Goal: Task Accomplishment & Management: Use online tool/utility

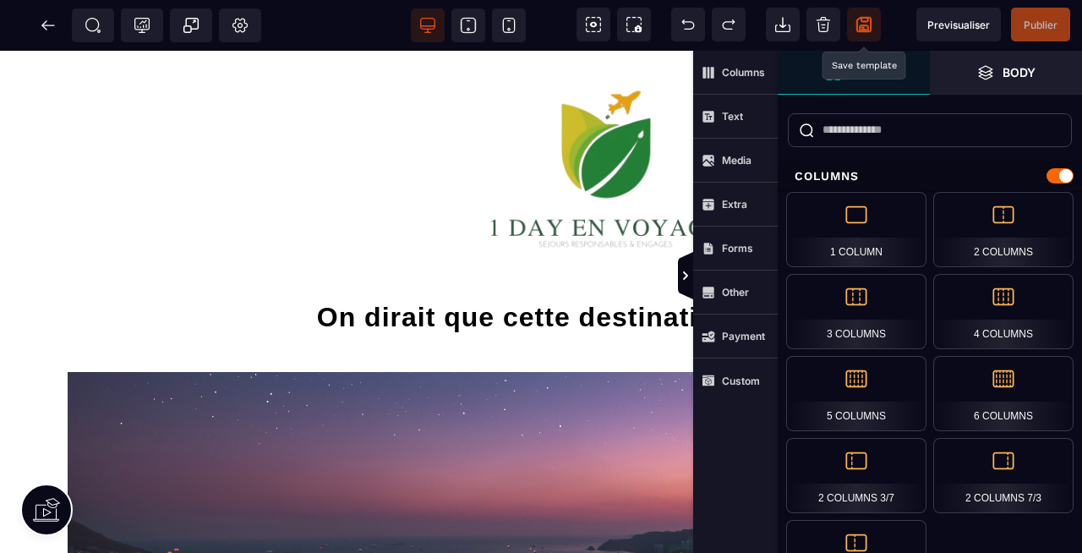
click at [866, 30] on icon at bounding box center [863, 30] width 5 height 1
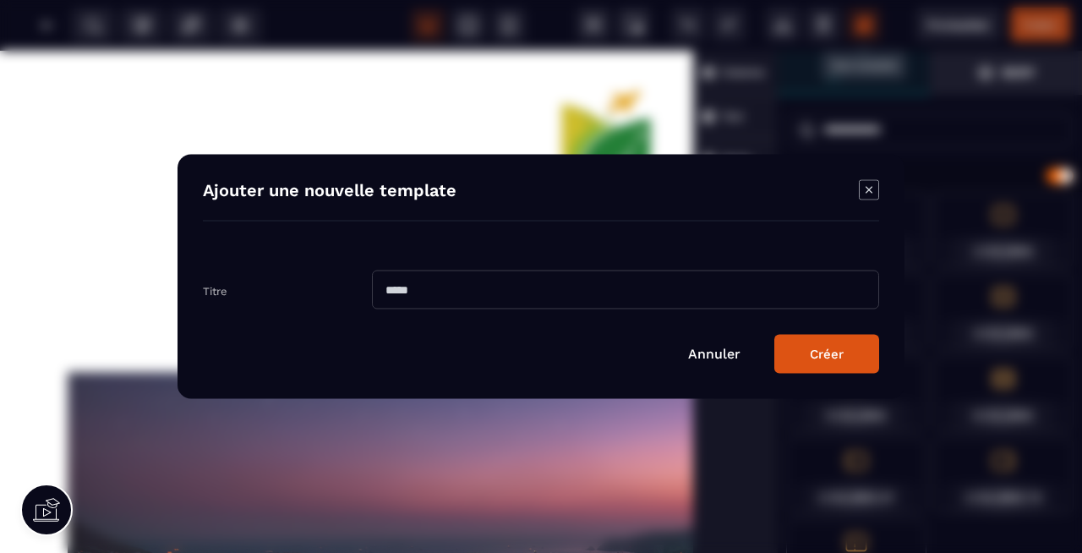
click at [431, 296] on input "Modal window" at bounding box center [625, 289] width 507 height 39
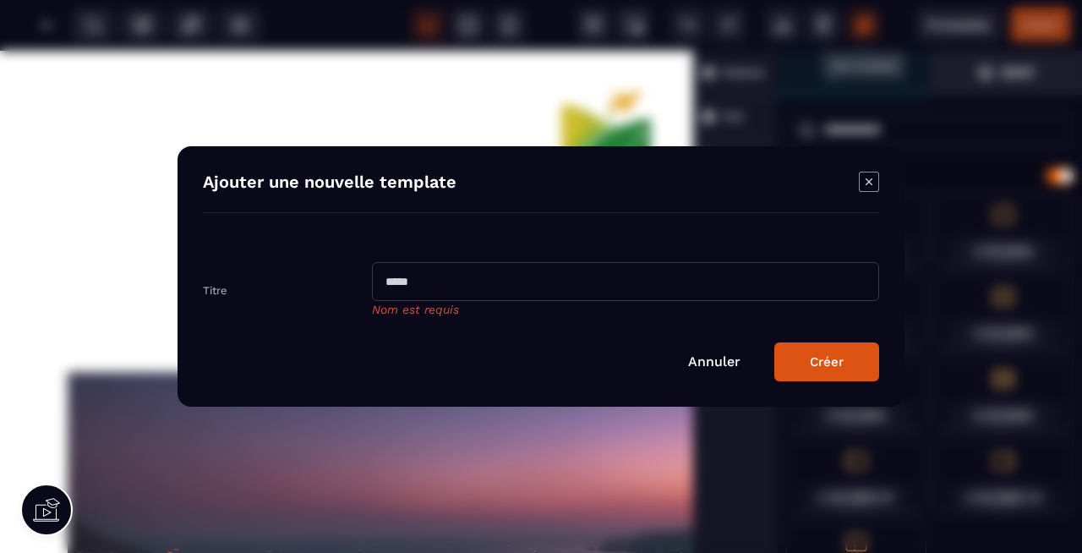
click at [470, 275] on input "Modal window" at bounding box center [625, 281] width 507 height 39
paste input "**********"
type input "**********"
click at [831, 358] on div "Créer" at bounding box center [827, 361] width 34 height 15
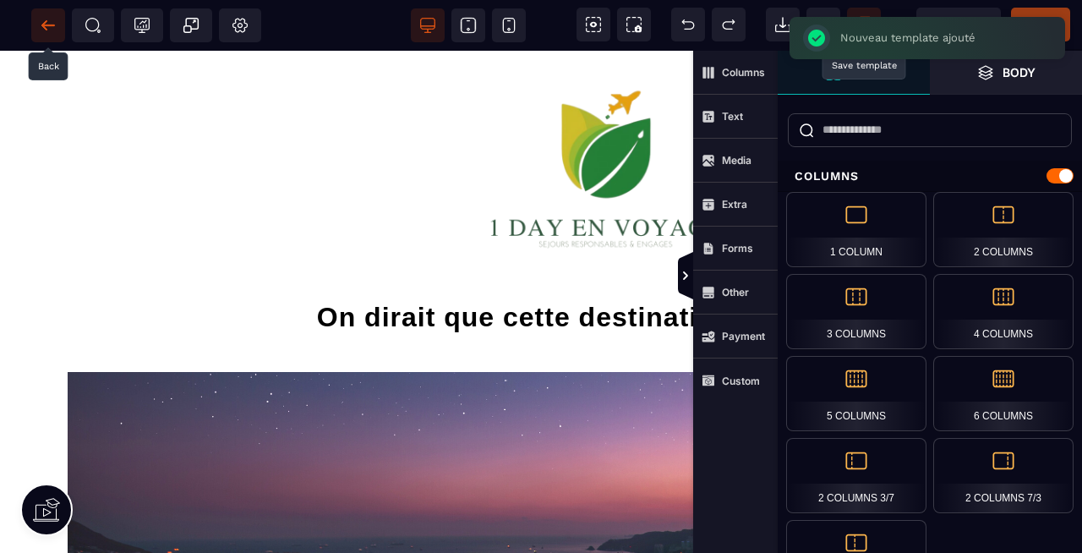
click at [43, 27] on icon at bounding box center [43, 24] width 5 height 9
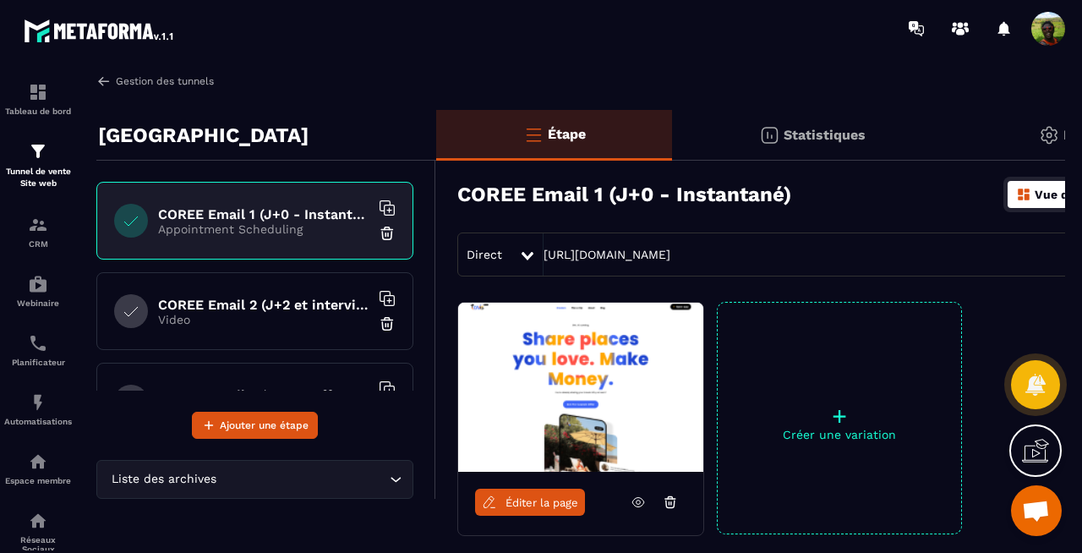
click at [191, 87] on link "Gestion des tunnels" at bounding box center [154, 81] width 117 height 15
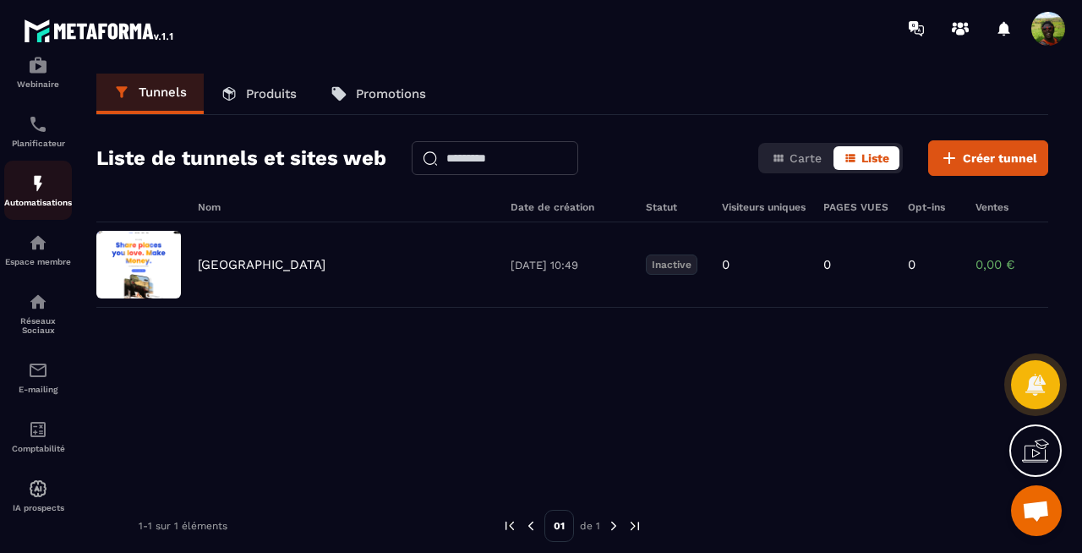
scroll to position [228, 0]
click at [36, 370] on img at bounding box center [38, 370] width 20 height 20
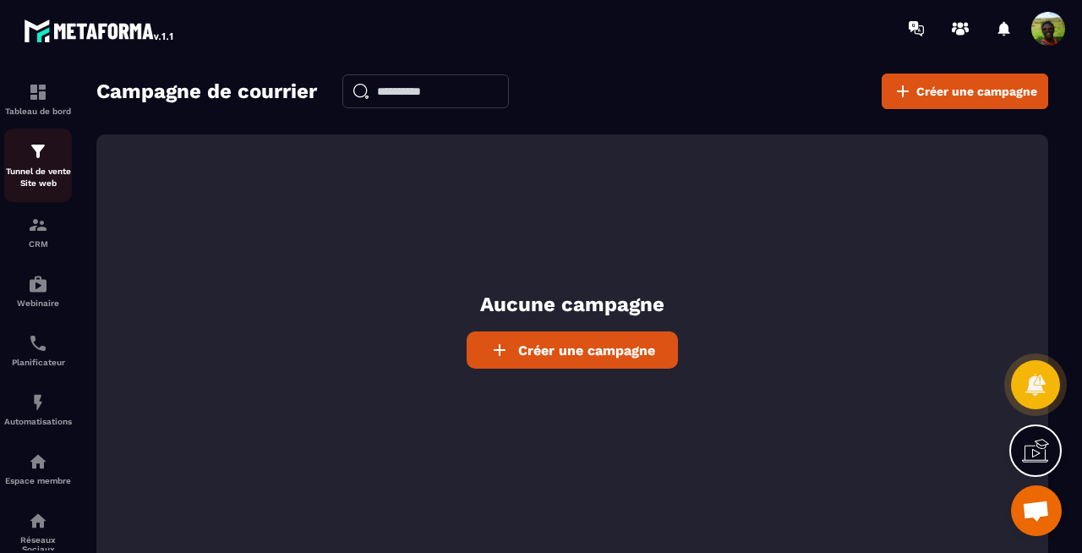
click at [40, 171] on p "Tunnel de vente Site web" at bounding box center [38, 178] width 68 height 24
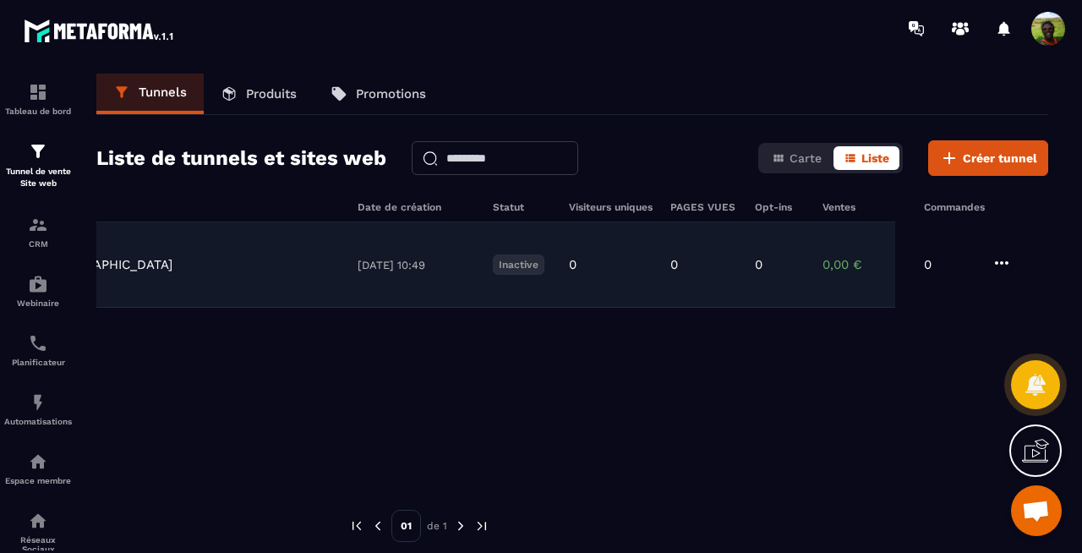
scroll to position [0, 160]
click at [995, 259] on icon at bounding box center [997, 263] width 20 height 20
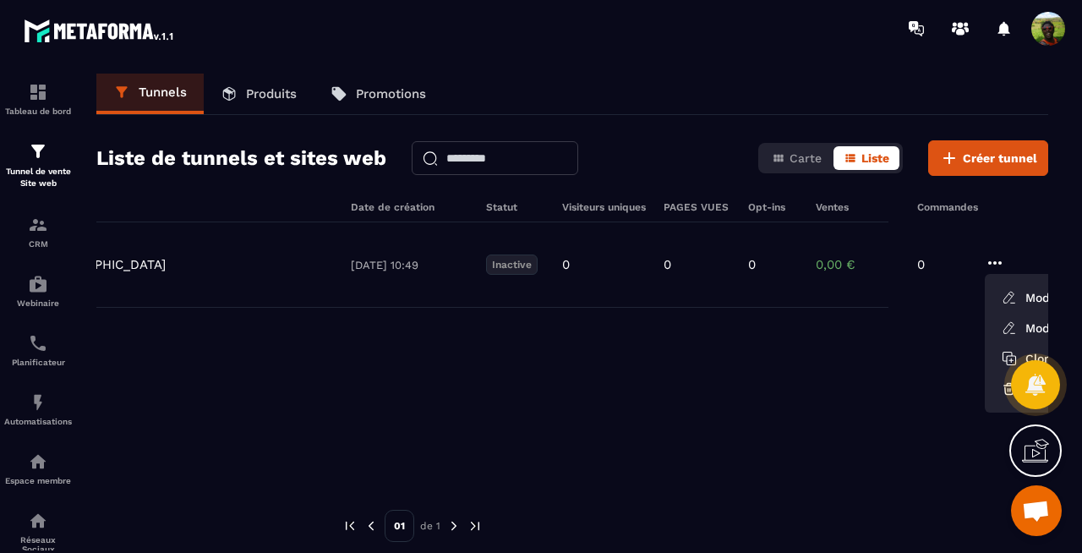
click at [782, 352] on div "Corée du Sud [DATE] 10:49 Inactive 0 0 0 0,00 € 0 Modifier Modifier Étapes Clon…" at bounding box center [413, 349] width 952 height 254
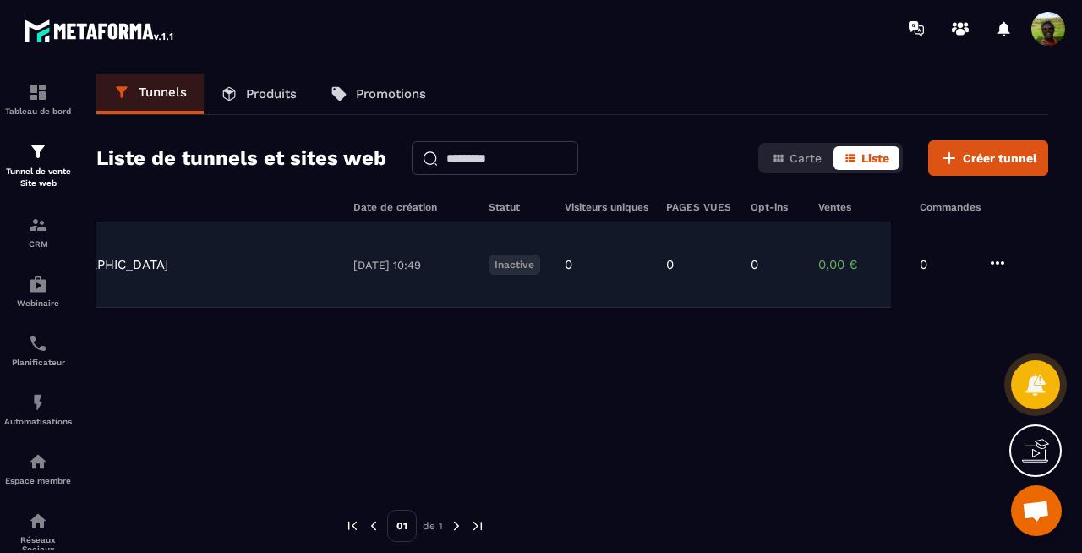
scroll to position [0, 0]
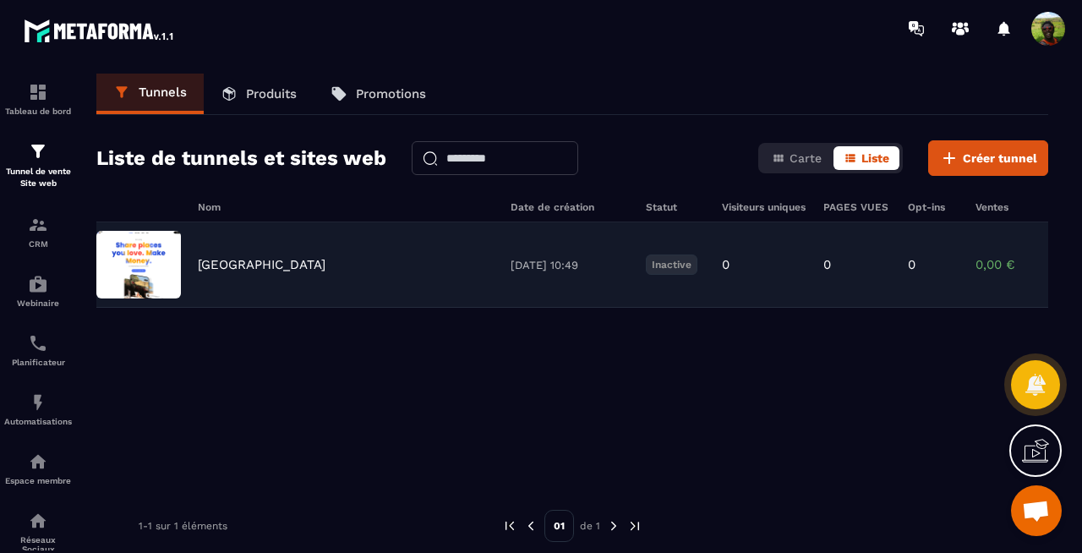
click at [265, 262] on p "[GEOGRAPHIC_DATA]" at bounding box center [262, 264] width 128 height 15
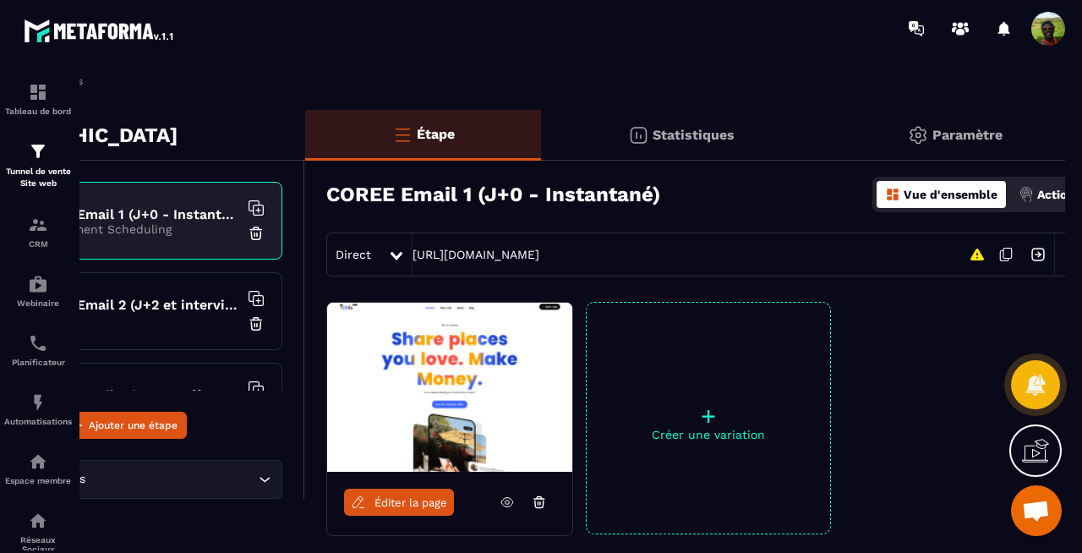
scroll to position [0, 155]
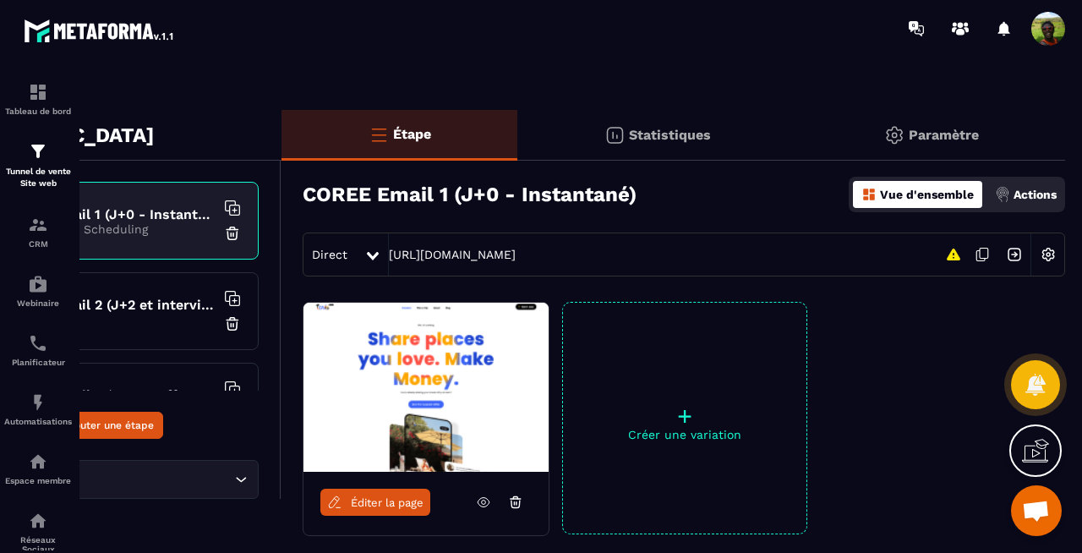
click at [1026, 194] on p "Actions" at bounding box center [1034, 195] width 43 height 14
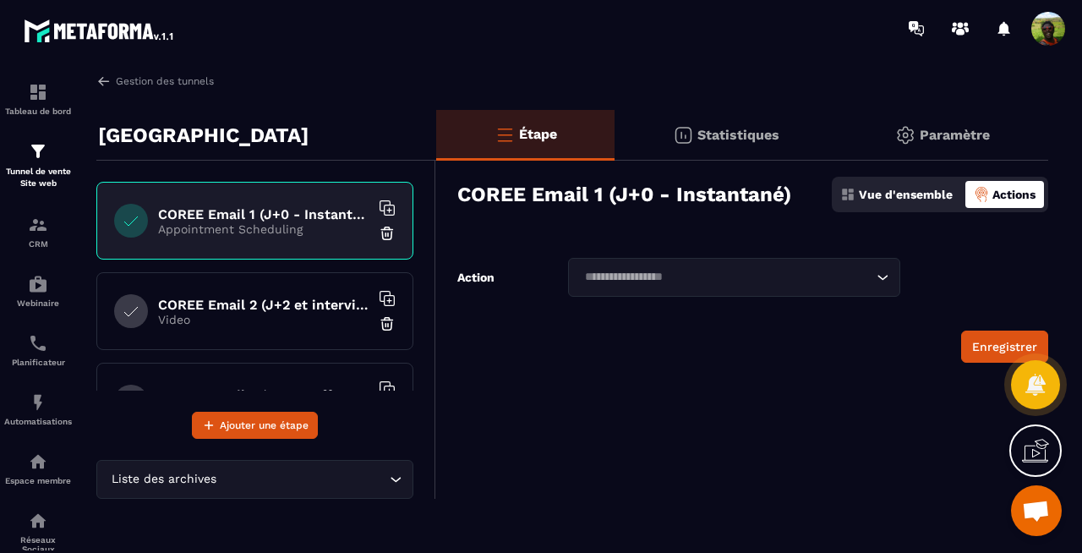
scroll to position [0, 0]
click at [881, 277] on icon "Search for option" at bounding box center [883, 277] width 10 height 5
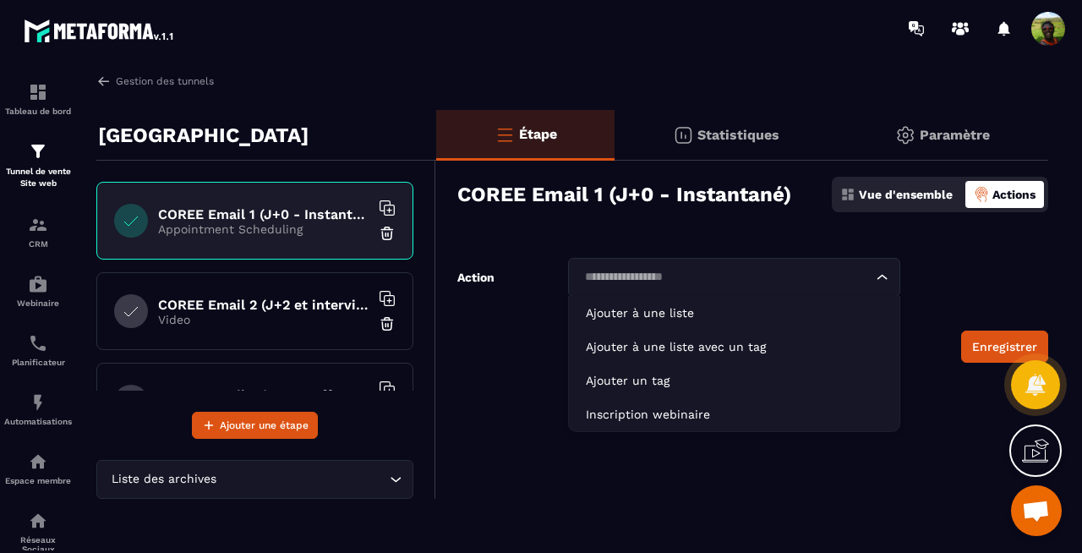
click at [876, 233] on div "Étape Statistiques Paramètre COREE Email 1 (J+0 - Instantané) Vue d'ensemble Ac…" at bounding box center [742, 304] width 612 height 389
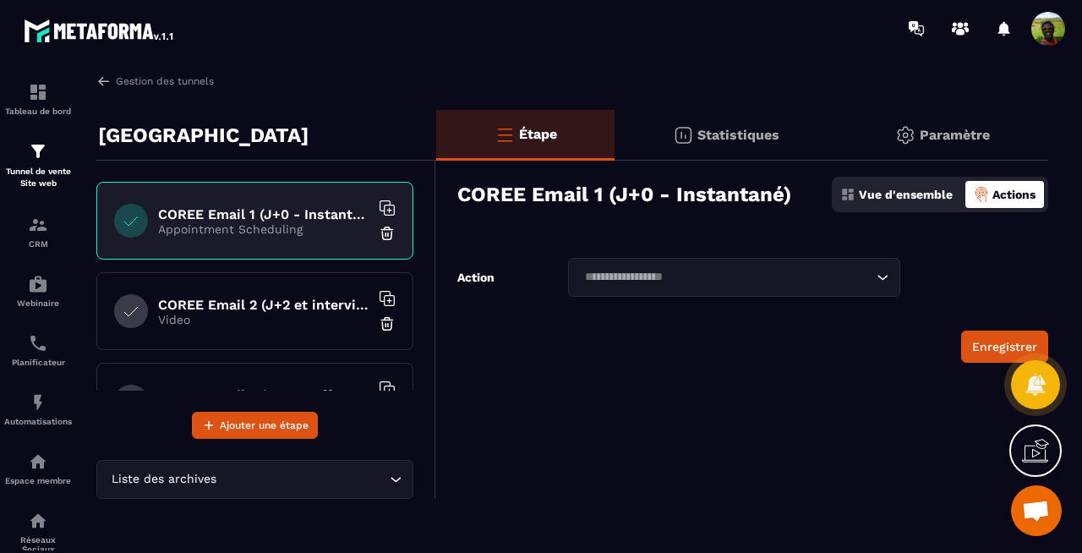
click at [892, 199] on p "Vue d'ensemble" at bounding box center [906, 195] width 94 height 14
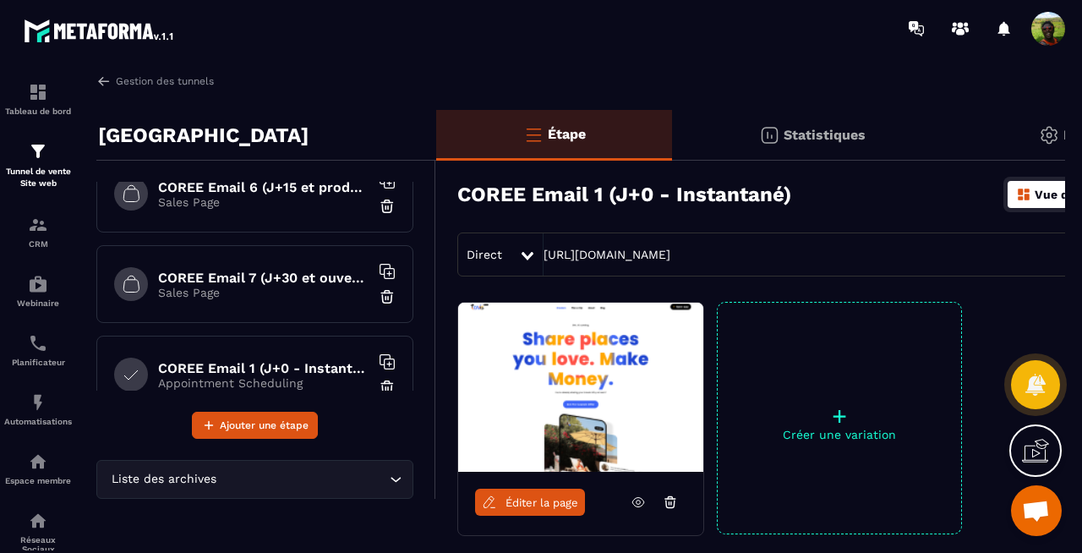
scroll to position [515, 0]
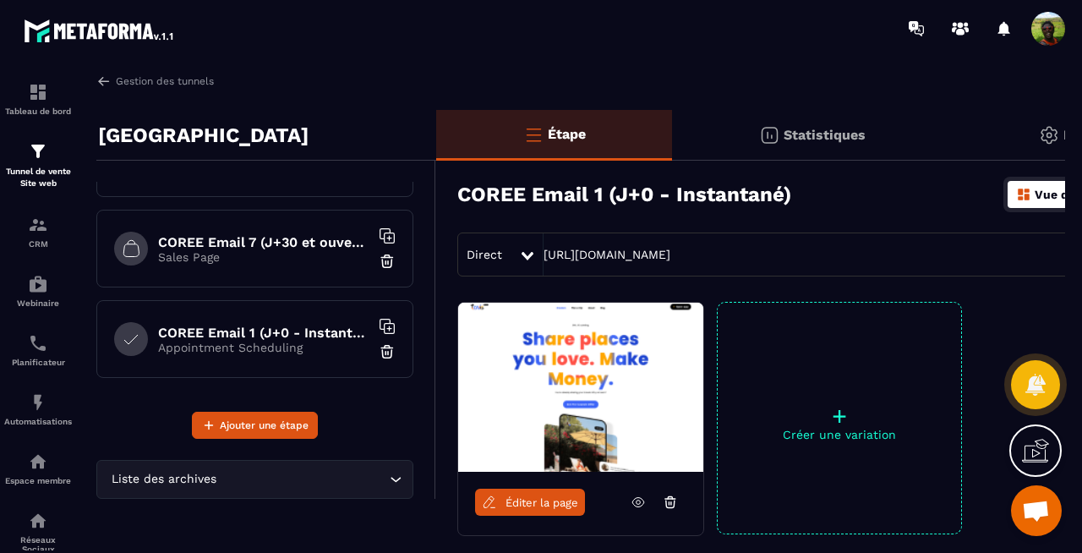
click at [387, 353] on img at bounding box center [387, 351] width 17 height 17
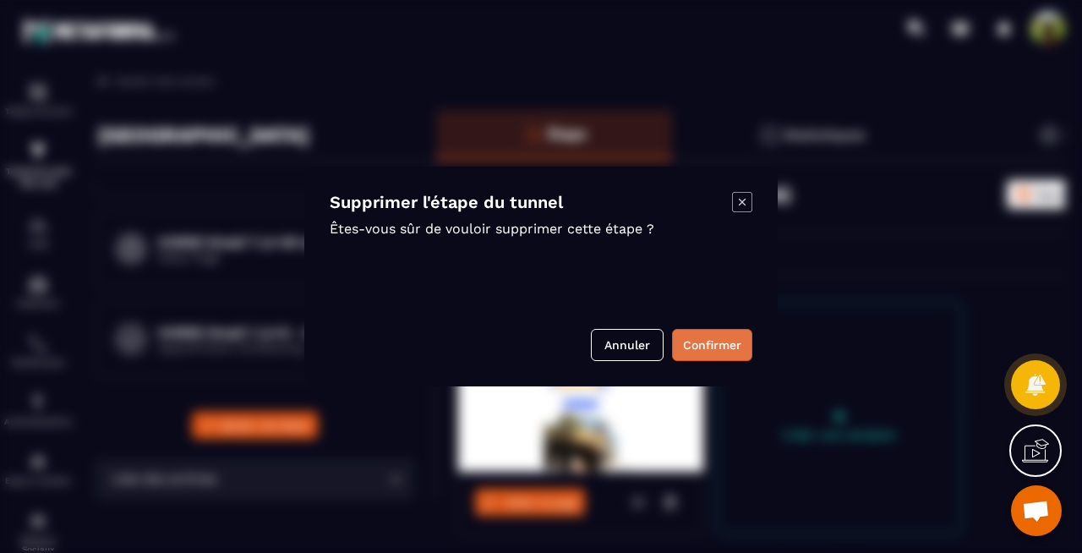
click at [696, 344] on button "Confirmer" at bounding box center [712, 345] width 80 height 32
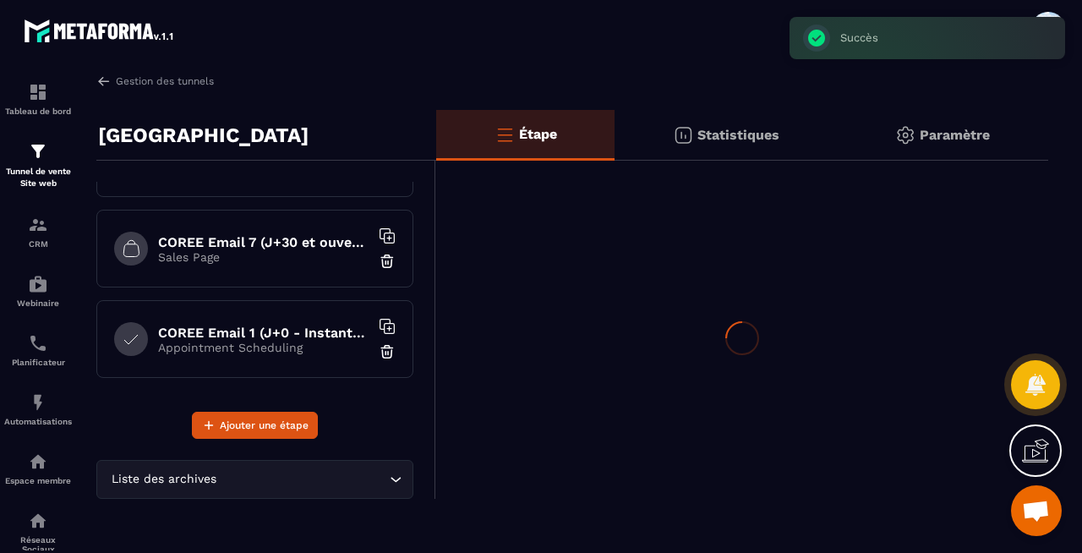
scroll to position [424, 0]
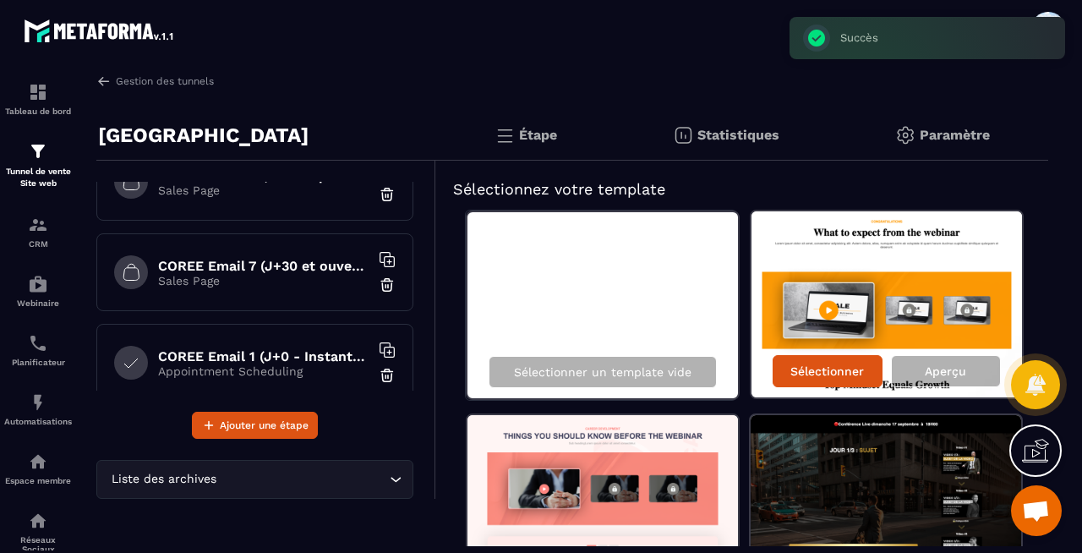
scroll to position [424, 0]
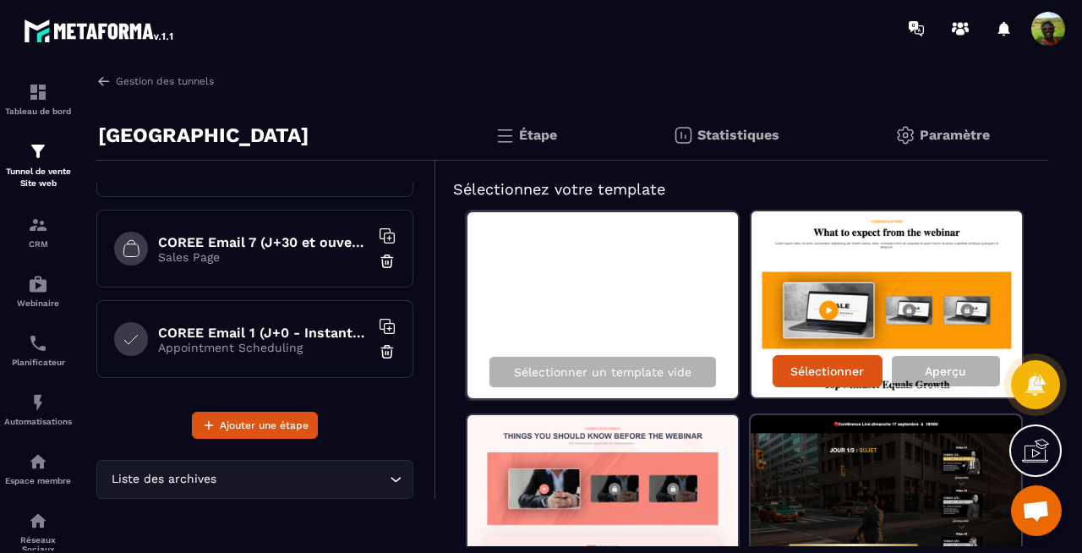
click at [374, 484] on input "Search for option" at bounding box center [303, 479] width 166 height 19
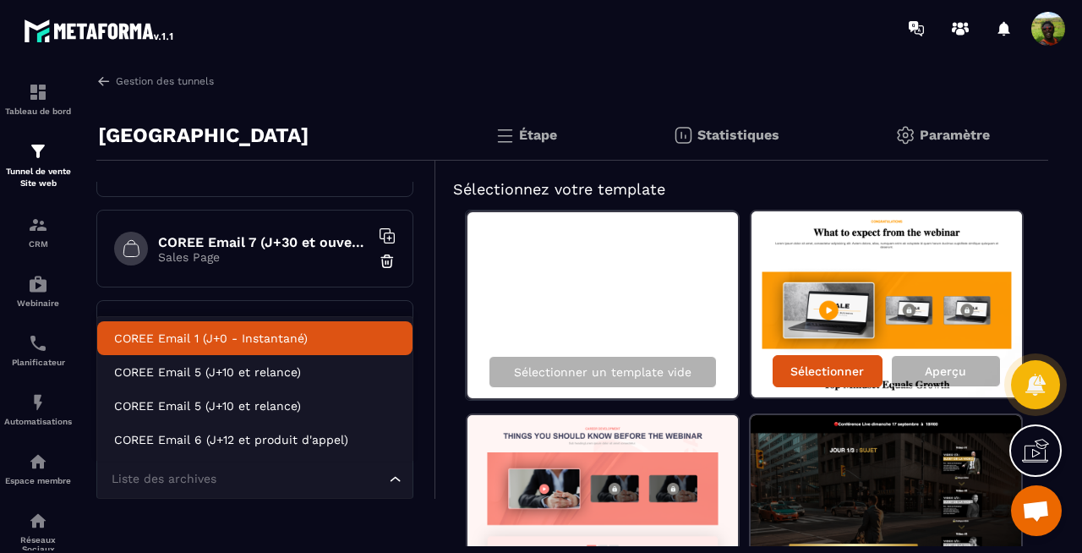
click at [315, 346] on li "COREE Email 1 (J+0 - Instantané)" at bounding box center [254, 338] width 315 height 34
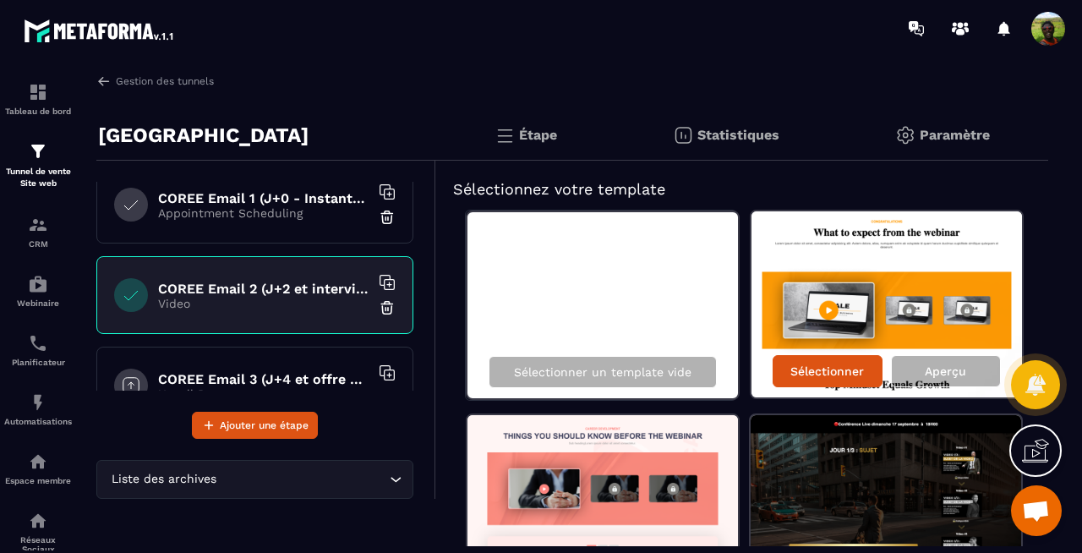
scroll to position [0, 0]
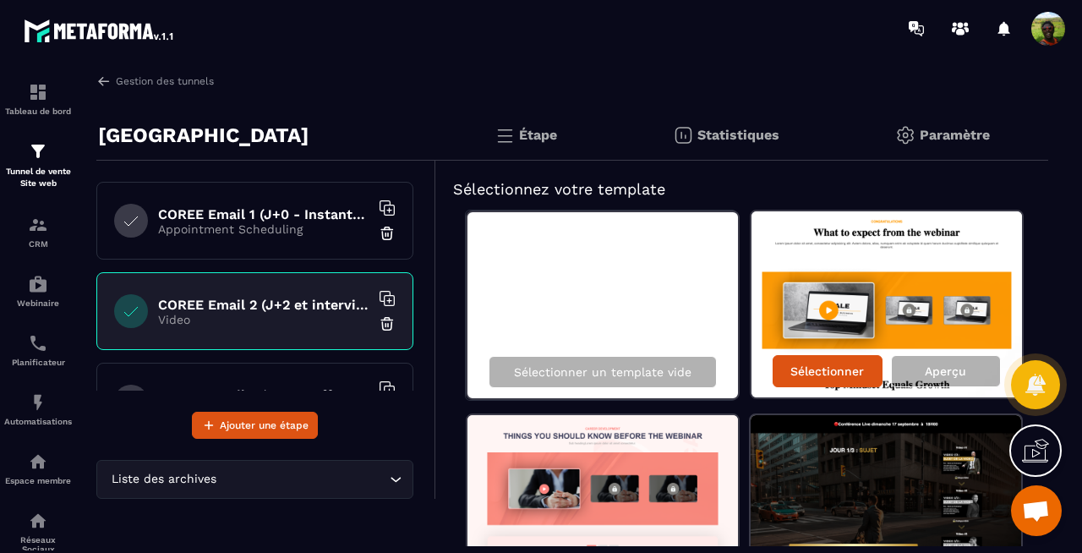
click at [235, 222] on p "Appointment Scheduling" at bounding box center [263, 229] width 211 height 14
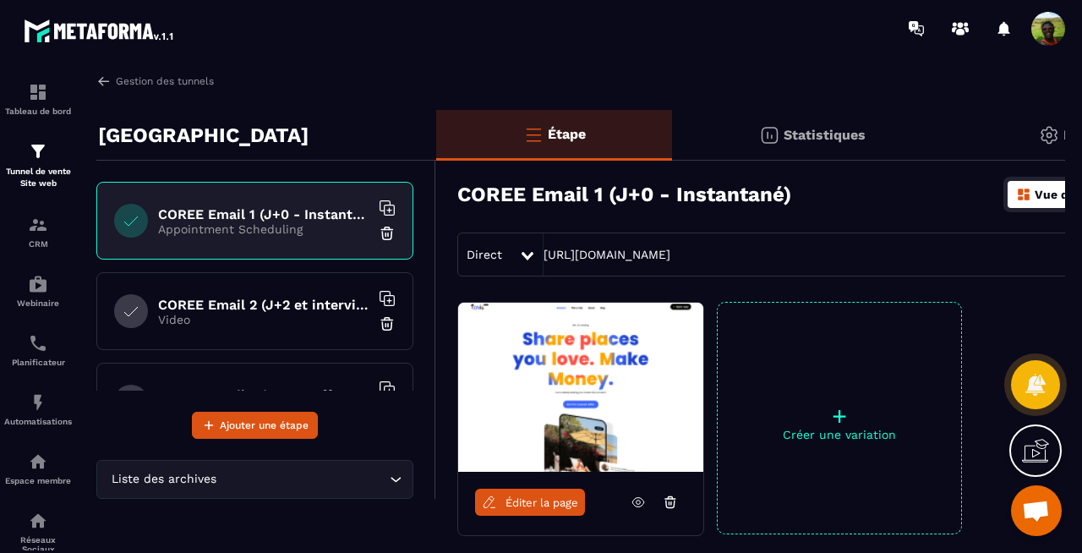
scroll to position [515, 0]
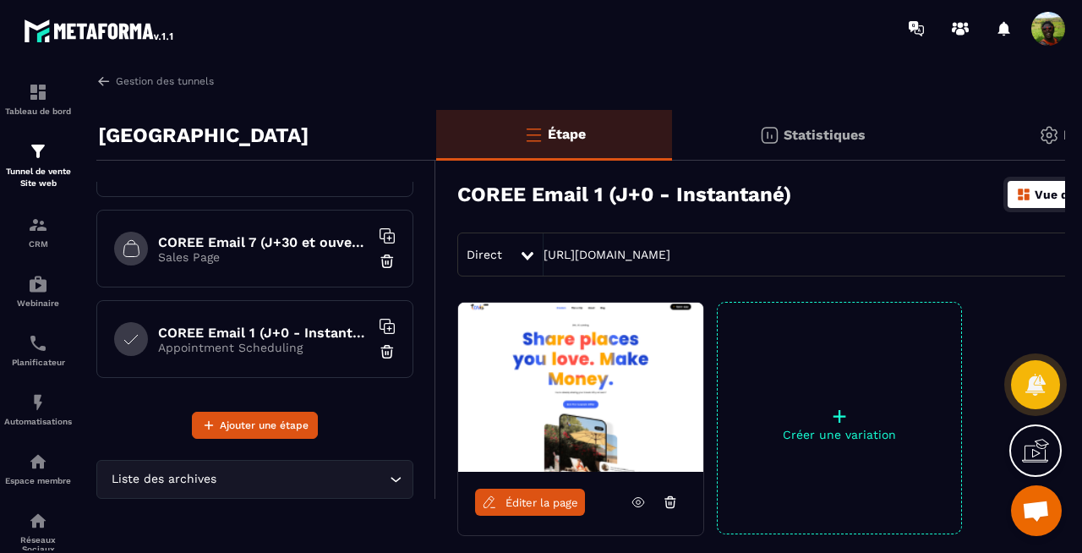
click at [221, 332] on h6 "COREE Email 1 (J+0 - Instantané)" at bounding box center [263, 332] width 211 height 16
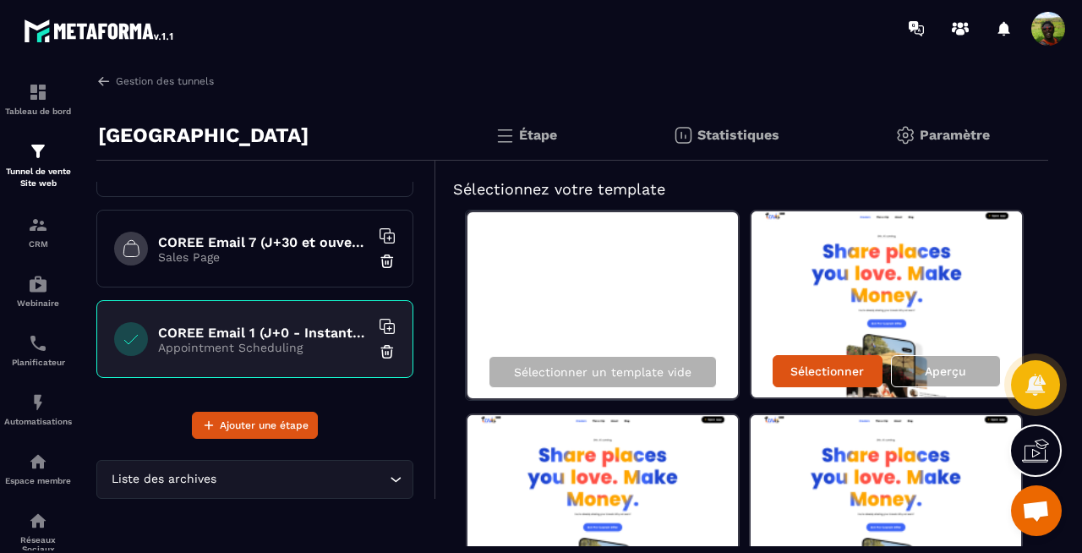
click at [388, 356] on img at bounding box center [387, 351] width 17 height 17
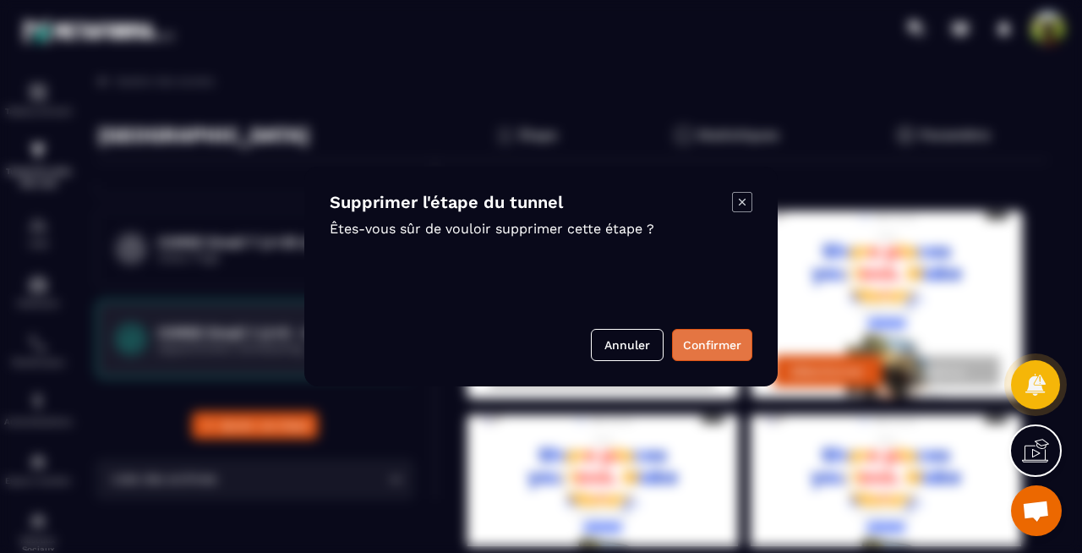
click at [722, 348] on button "Confirmer" at bounding box center [712, 345] width 80 height 32
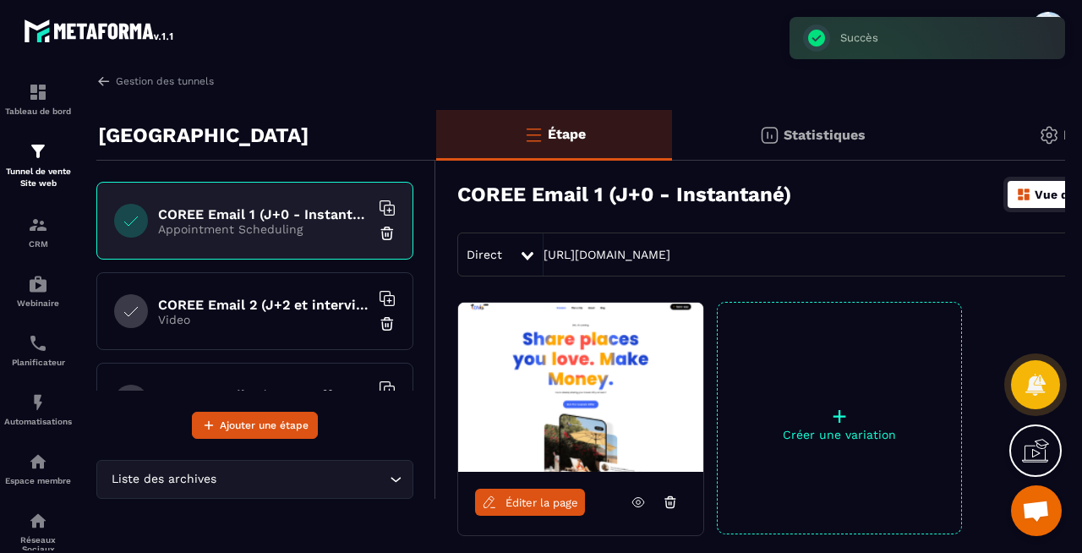
click at [560, 497] on span "Éditer la page" at bounding box center [541, 502] width 73 height 13
